Goal: Information Seeking & Learning: Learn about a topic

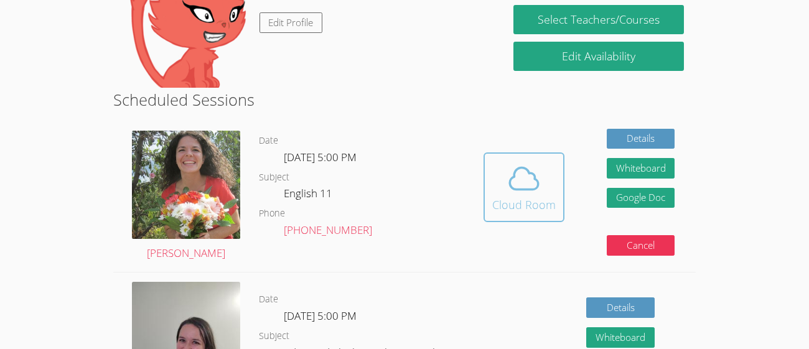
scroll to position [120, 0]
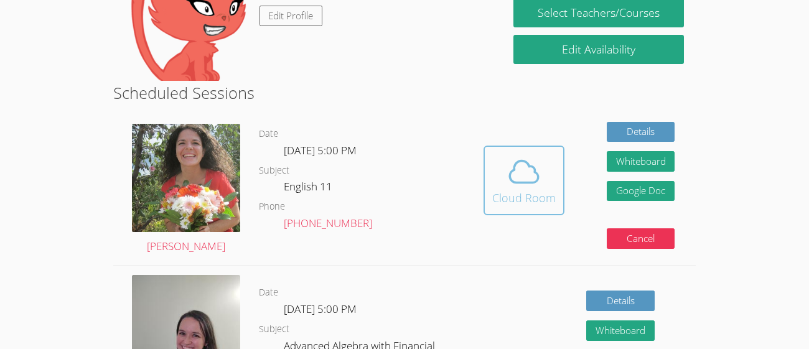
click at [513, 180] on icon at bounding box center [524, 171] width 35 height 35
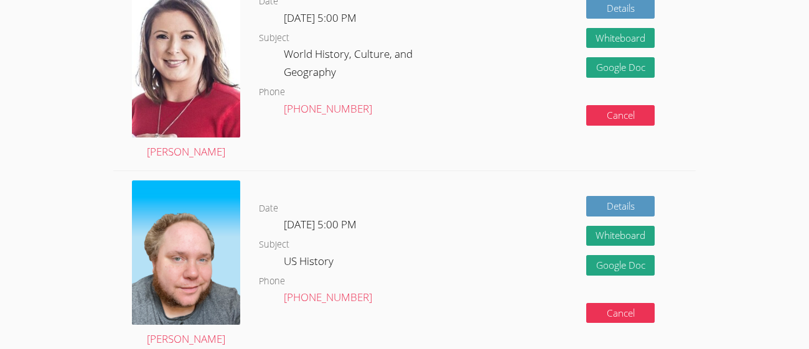
scroll to position [0, 0]
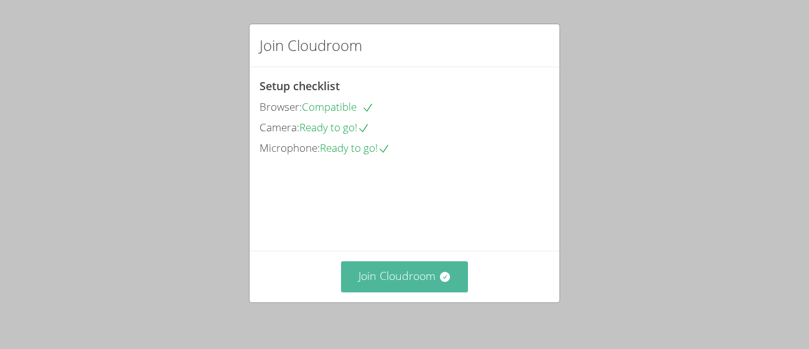
click at [421, 264] on button "Join Cloudroom" at bounding box center [405, 276] width 128 height 30
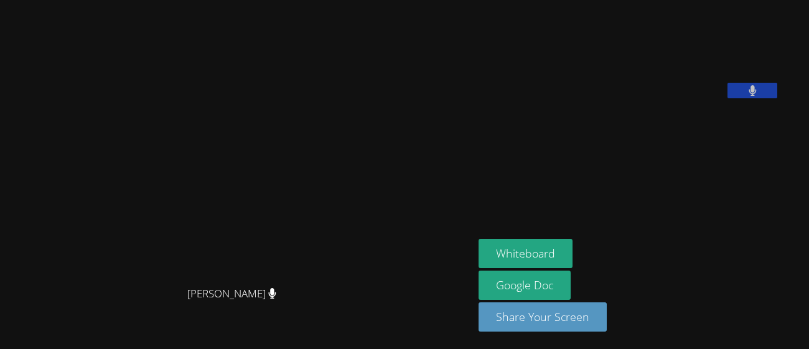
click at [330, 280] on video at bounding box center [237, 149] width 187 height 261
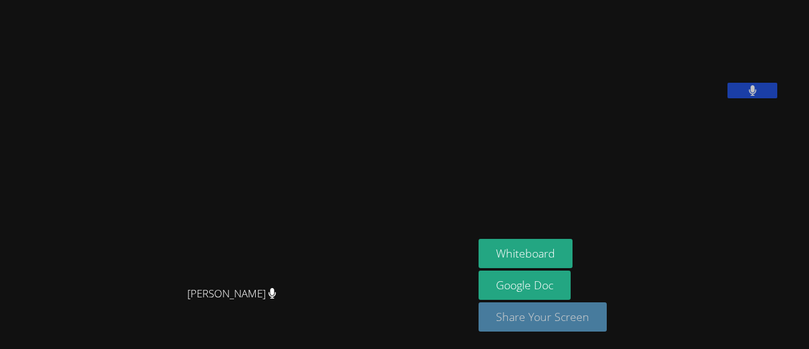
click at [586, 320] on button "Share Your Screen" at bounding box center [543, 316] width 128 height 29
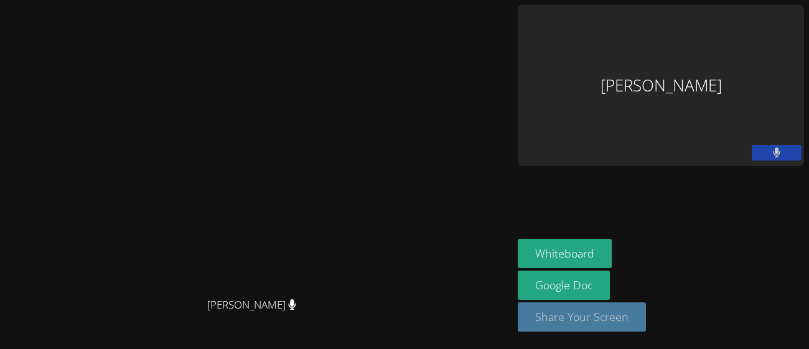
click at [646, 321] on button "Share Your Screen" at bounding box center [582, 316] width 128 height 29
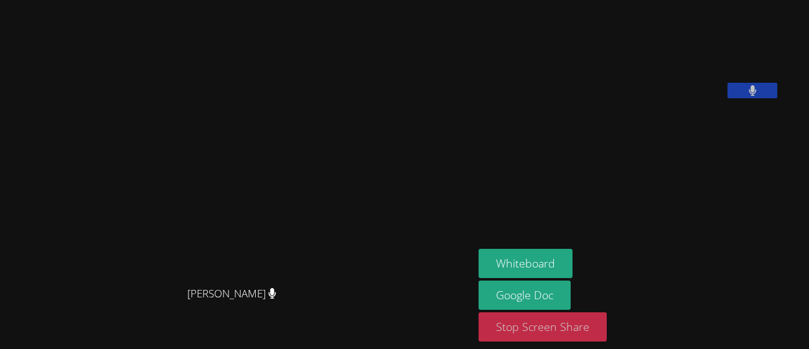
click at [607, 324] on button "Stop Screen Share" at bounding box center [543, 326] width 128 height 29
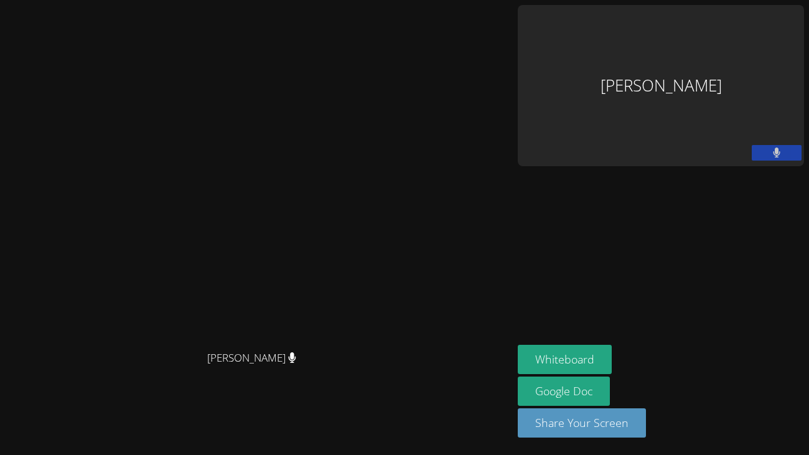
click at [739, 37] on div "[PERSON_NAME]" at bounding box center [661, 85] width 286 height 161
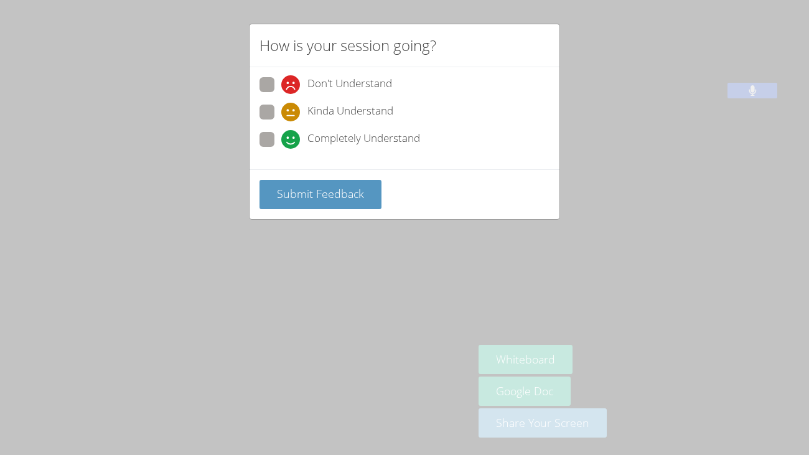
click at [394, 120] on div "Kinda Understand" at bounding box center [404, 116] width 290 height 22
click at [385, 133] on span "Completely Understand" at bounding box center [363, 139] width 113 height 19
click at [292, 133] on input "Completely Understand" at bounding box center [286, 137] width 11 height 11
radio input "true"
click at [381, 111] on span "Kinda Understand" at bounding box center [350, 112] width 86 height 19
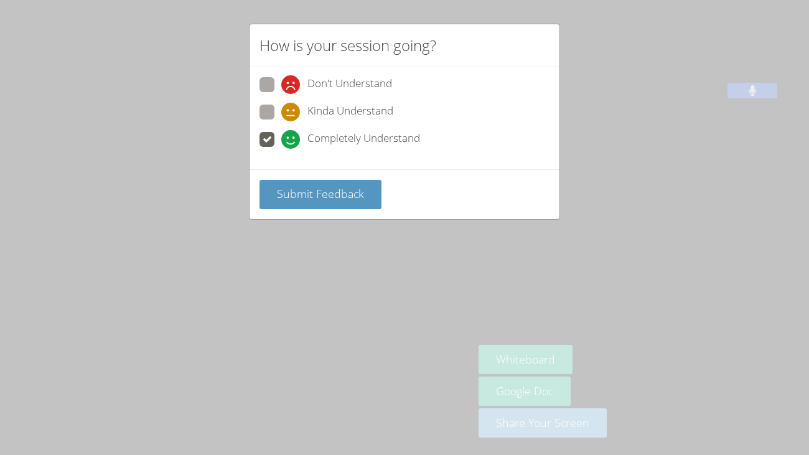
click at [292, 111] on input "Kinda Understand" at bounding box center [286, 110] width 11 height 11
radio input "true"
click at [345, 190] on span "Submit Feedback" at bounding box center [320, 193] width 87 height 15
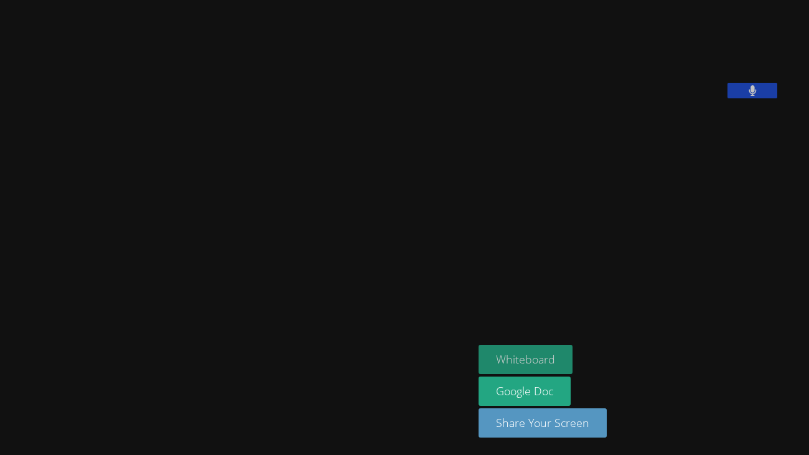
click at [545, 348] on button "Whiteboard" at bounding box center [526, 359] width 94 height 29
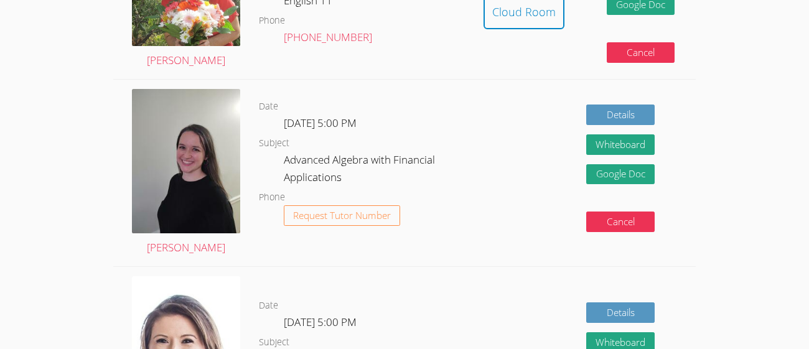
scroll to position [312, 0]
